Goal: Information Seeking & Learning: Learn about a topic

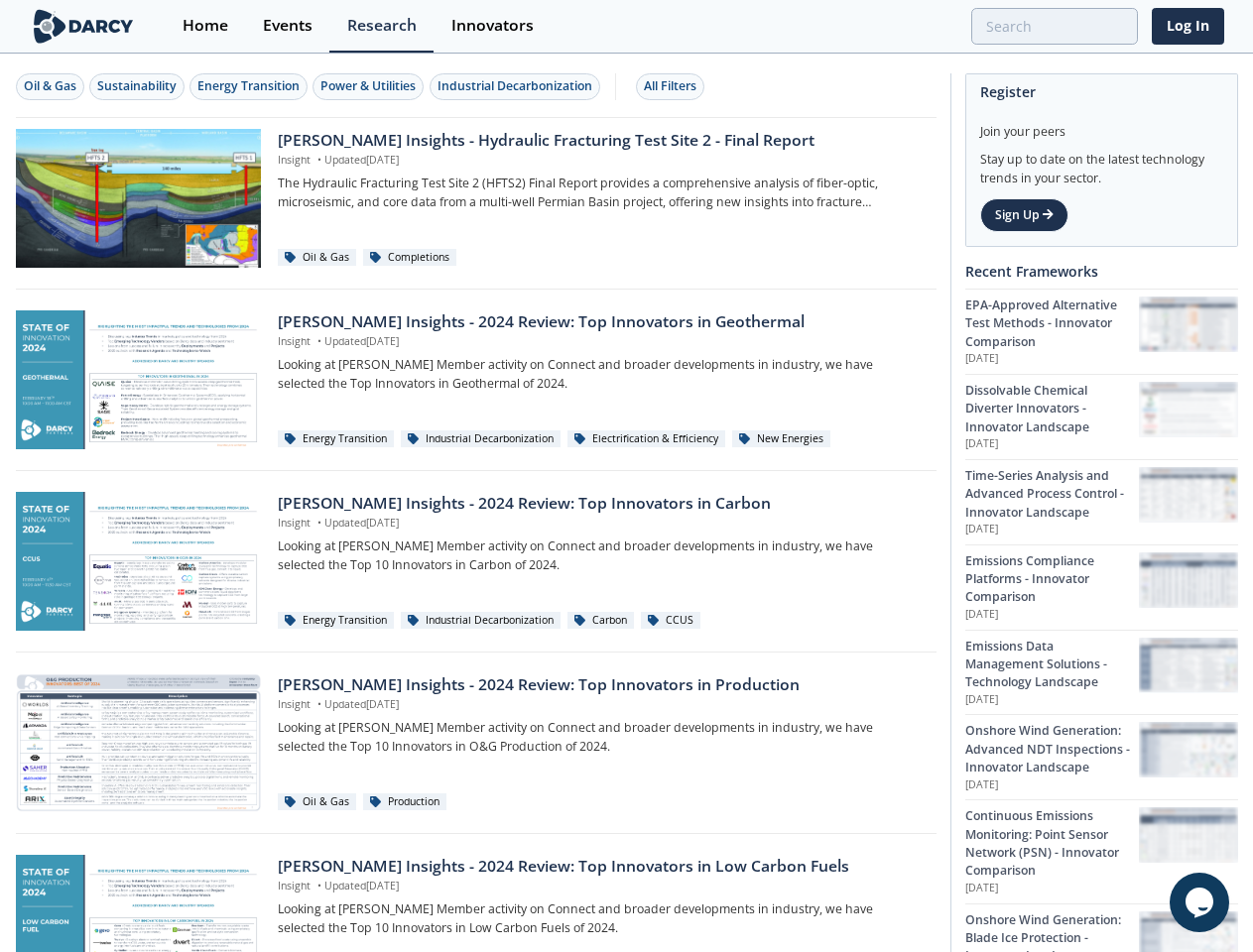
click at [51, 86] on div "Oil & Gas" at bounding box center [50, 86] width 53 height 18
click at [138, 86] on div "Sustainability" at bounding box center [137, 86] width 79 height 18
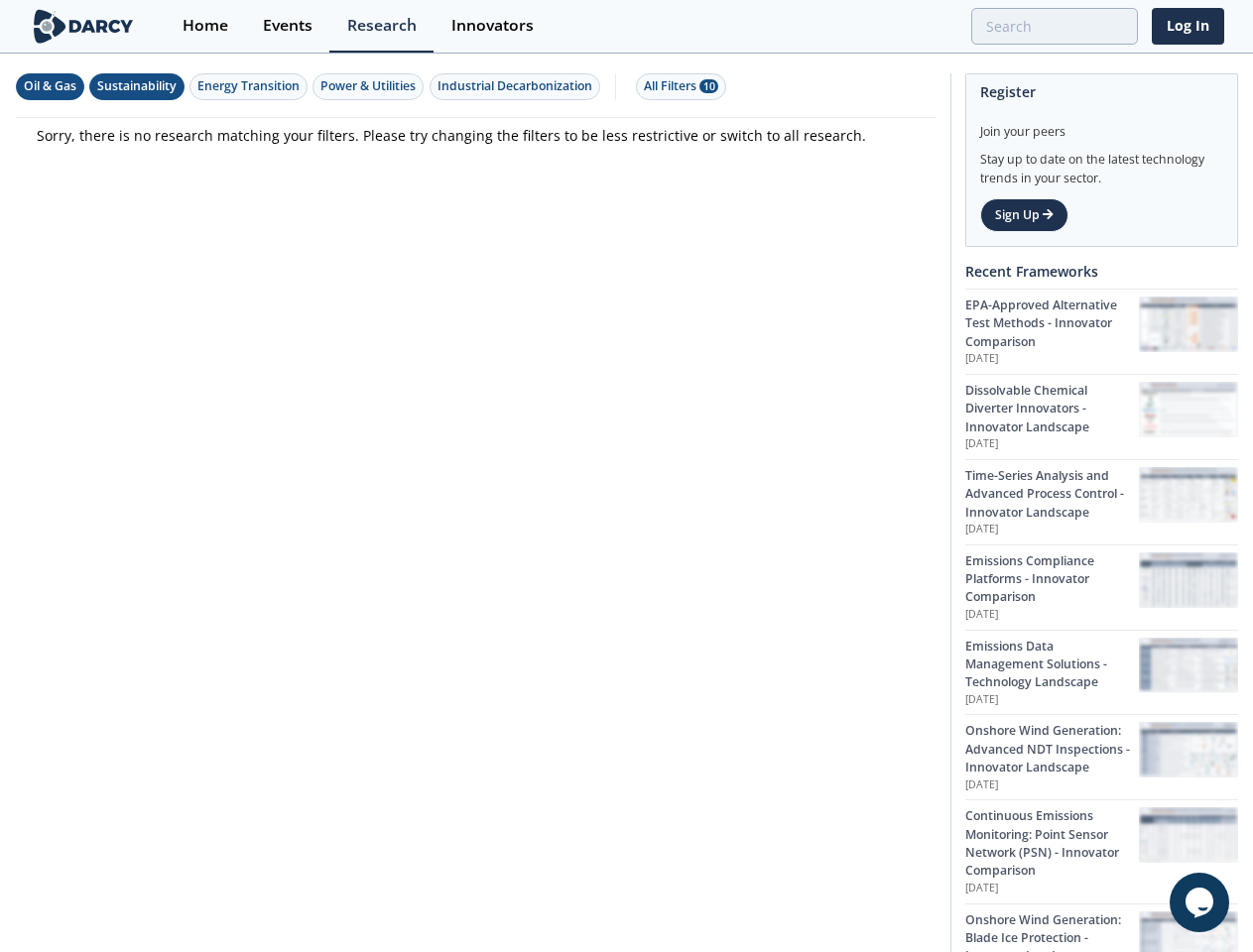
click at [250, 86] on div "Energy Transition" at bounding box center [248, 86] width 102 height 18
click at [371, 86] on div "Power & Utilities" at bounding box center [368, 86] width 95 height 18
